Goal: Task Accomplishment & Management: Manage account settings

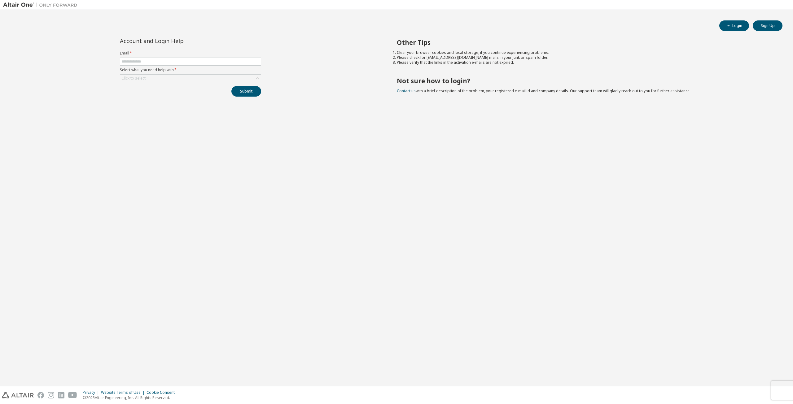
type input "*"
type input "**********"
click at [231, 86] on button "Submit" at bounding box center [246, 91] width 30 height 11
click at [247, 105] on button "Submit" at bounding box center [246, 106] width 30 height 11
click at [180, 95] on div "Click to select" at bounding box center [190, 92] width 141 height 7
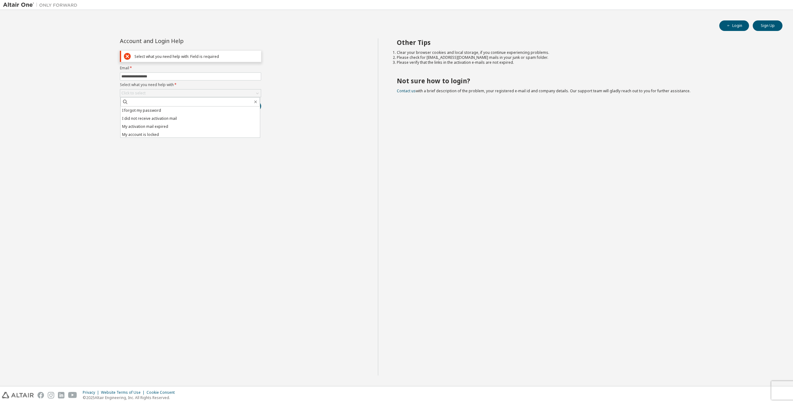
drag, startPoint x: 156, startPoint y: 111, endPoint x: 163, endPoint y: 112, distance: 7.4
click at [156, 111] on li "I forgot my password" at bounding box center [189, 111] width 139 height 8
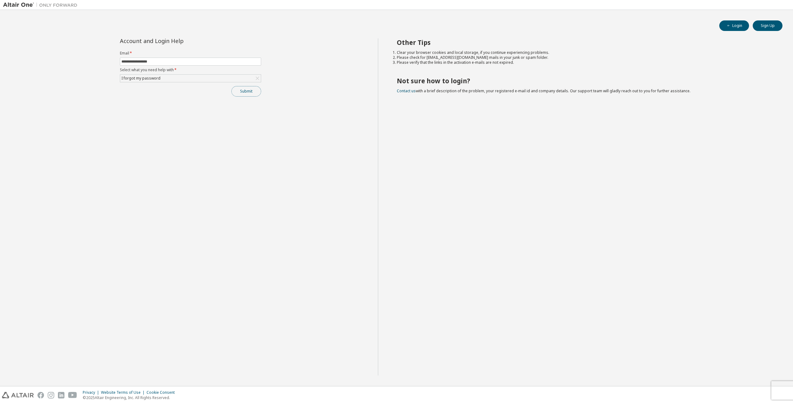
click at [243, 95] on button "Submit" at bounding box center [246, 91] width 30 height 11
click at [781, 389] on div "Please contact Altair support for assistance." at bounding box center [741, 390] width 90 height 18
click at [781, 389] on icon "button" at bounding box center [780, 387] width 4 height 4
click at [254, 94] on button "Submit" at bounding box center [246, 91] width 30 height 11
click at [750, 386] on link "Altair support" at bounding box center [747, 387] width 25 height 5
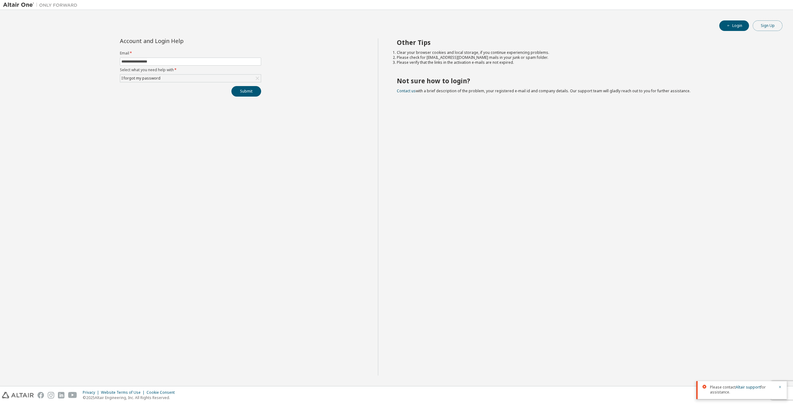
click at [763, 25] on button "Sign Up" at bounding box center [767, 25] width 30 height 11
